Goal: Navigation & Orientation: Find specific page/section

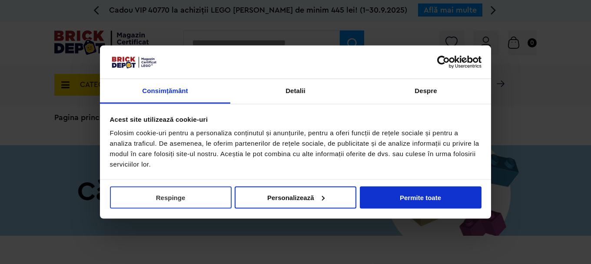
click at [204, 193] on button "Respinge" at bounding box center [171, 197] width 122 height 22
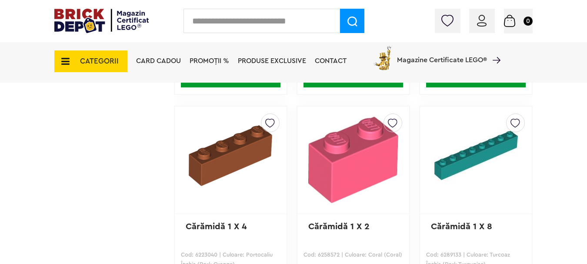
scroll to position [1348, 0]
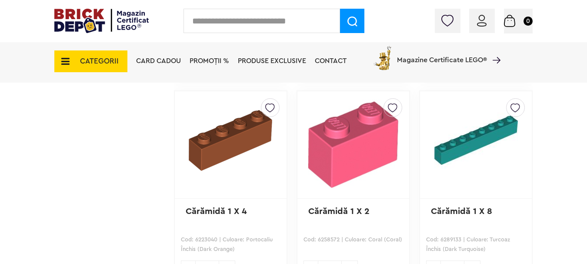
click at [353, 150] on img at bounding box center [353, 145] width 90 height 92
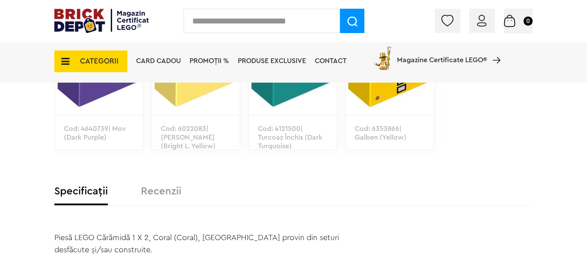
scroll to position [1217, 0]
